Goal: Task Accomplishment & Management: Manage account settings

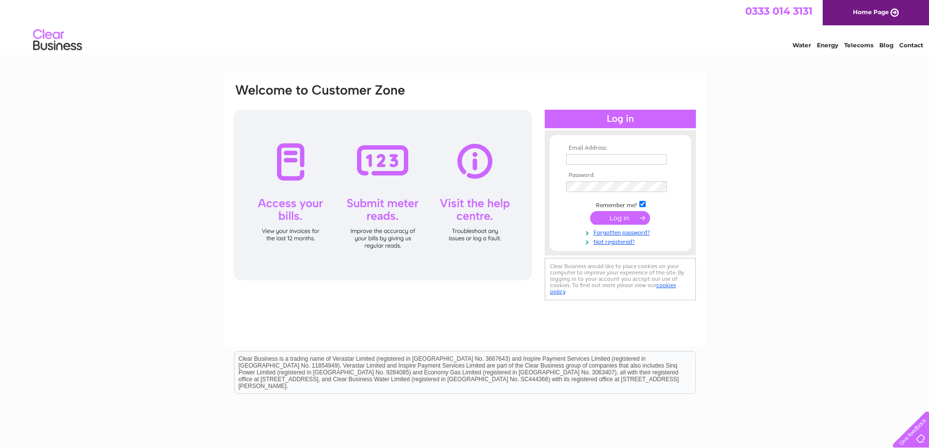
click at [622, 159] on input "text" at bounding box center [616, 159] width 100 height 11
type input "enquiries@tdedundee.co.uk"
click at [610, 211] on td at bounding box center [620, 219] width 113 height 19
click at [612, 213] on input "submit" at bounding box center [620, 218] width 60 height 14
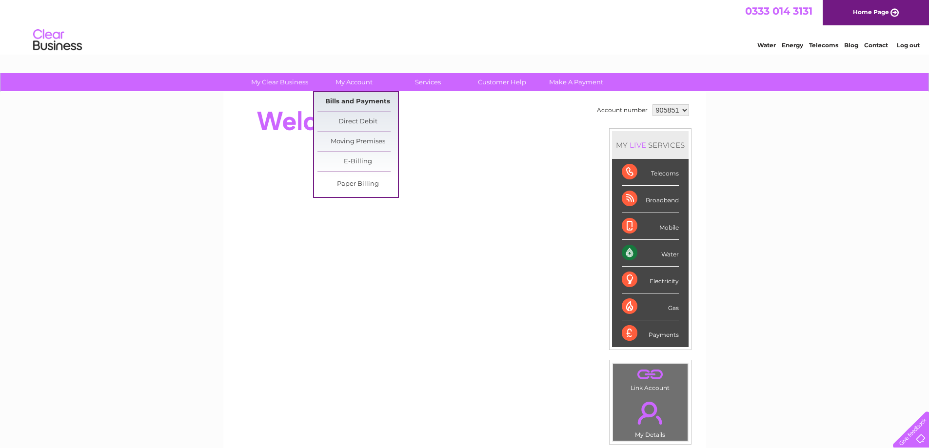
click at [361, 99] on link "Bills and Payments" at bounding box center [358, 102] width 80 height 20
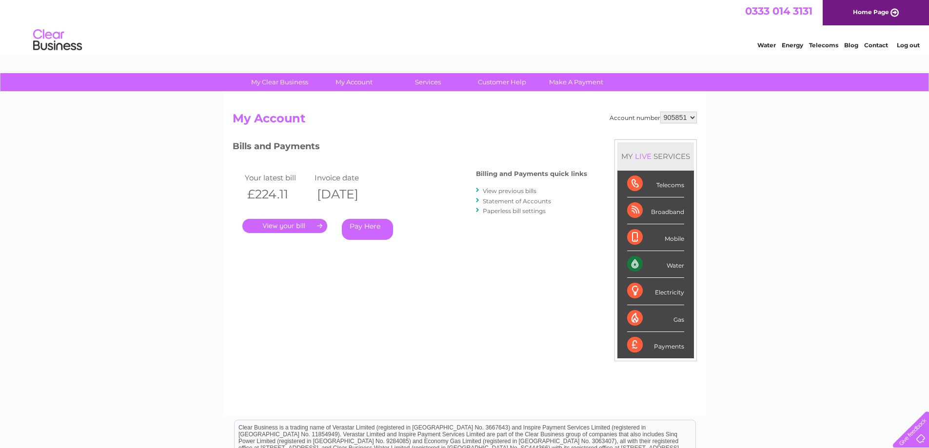
click at [292, 226] on link "." at bounding box center [284, 226] width 85 height 14
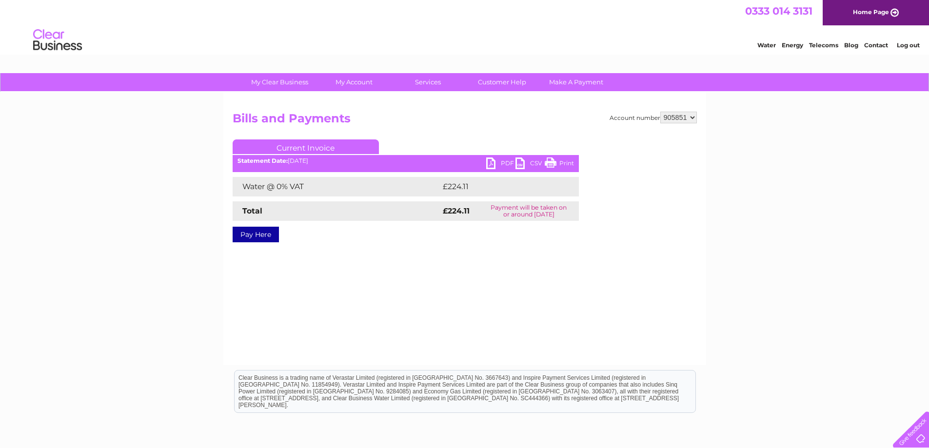
click at [492, 163] on link "PDF" at bounding box center [500, 165] width 29 height 14
click at [910, 43] on link "Log out" at bounding box center [908, 44] width 23 height 7
